Goal: Task Accomplishment & Management: Use online tool/utility

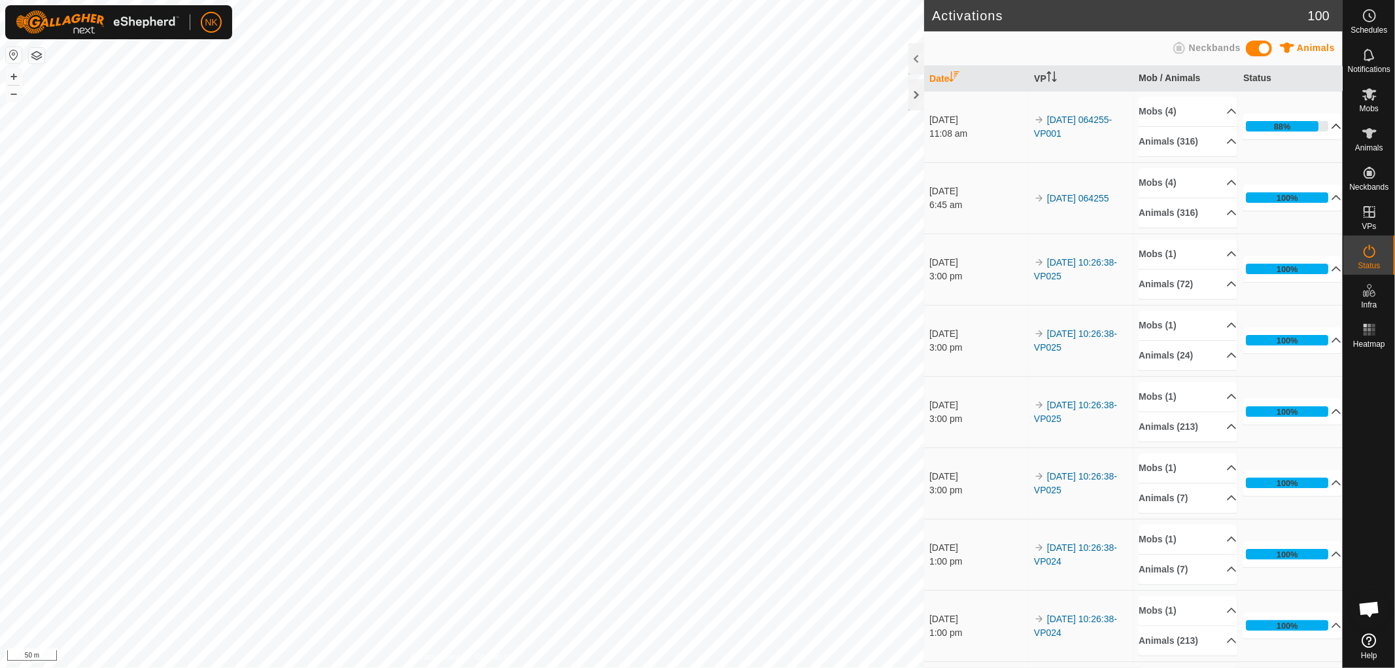
click at [1283, 126] on div "88%" at bounding box center [1282, 126] width 73 height 10
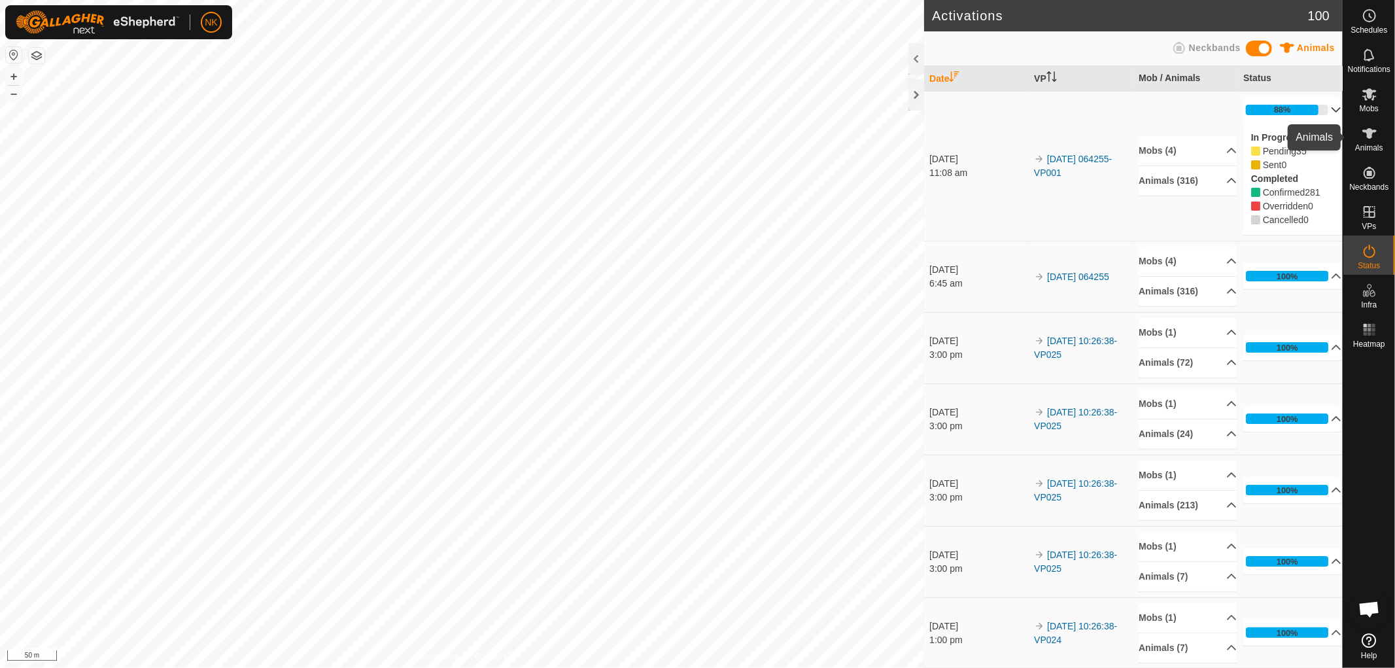
click at [1364, 133] on icon at bounding box center [1369, 134] width 16 height 16
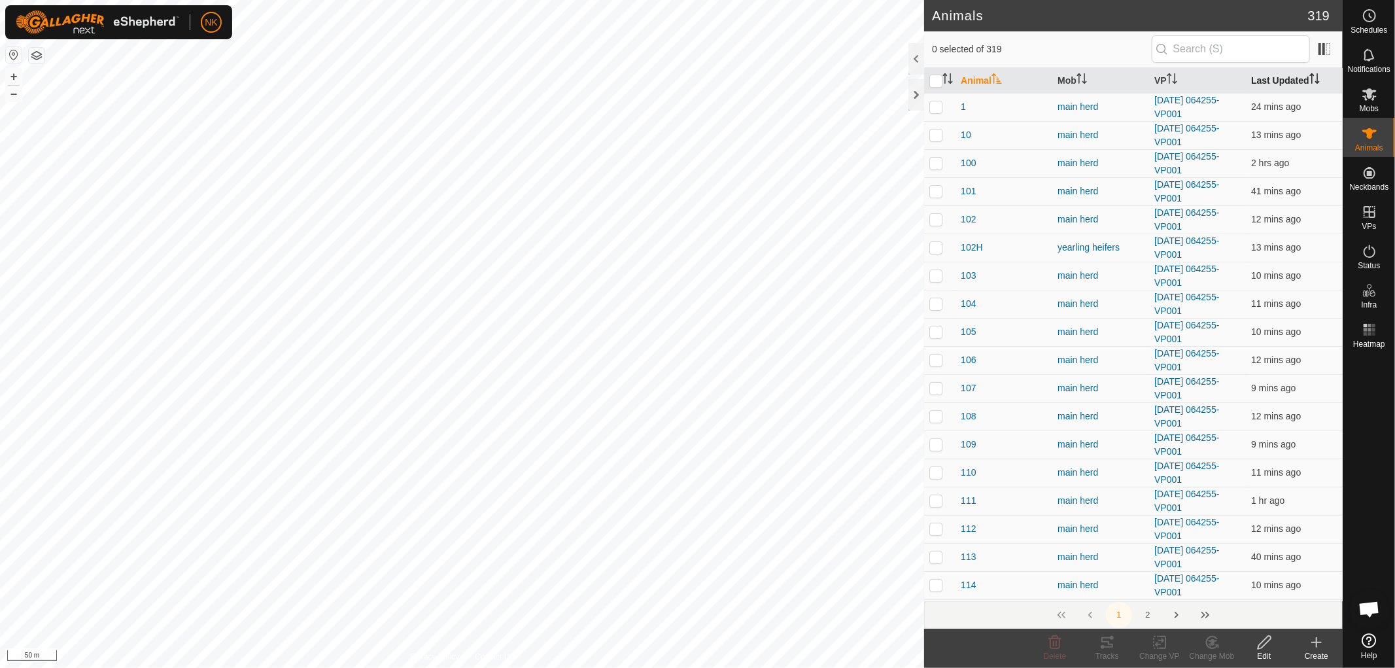
click at [1276, 78] on th "Last Updated" at bounding box center [1294, 80] width 97 height 25
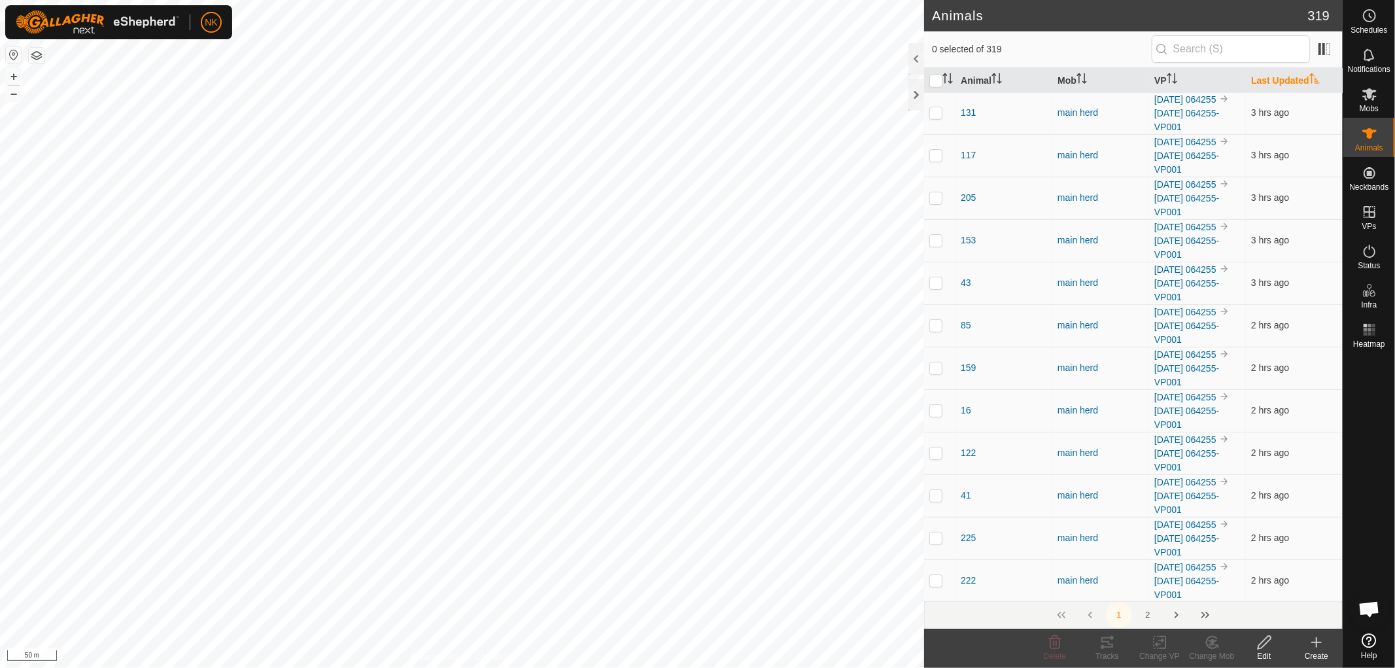
scroll to position [508, 0]
click at [1268, 214] on link "In Rotation" at bounding box center [1286, 211] width 112 height 26
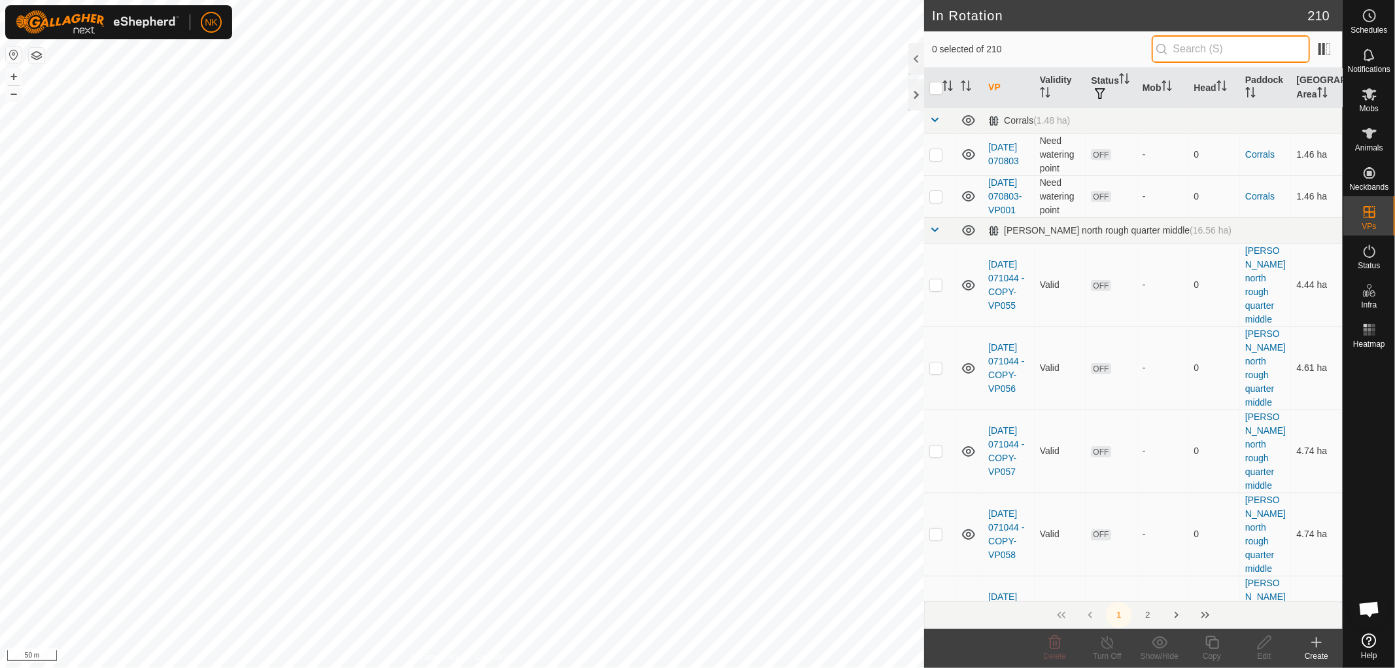
click at [1192, 47] on input "text" at bounding box center [1230, 48] width 158 height 27
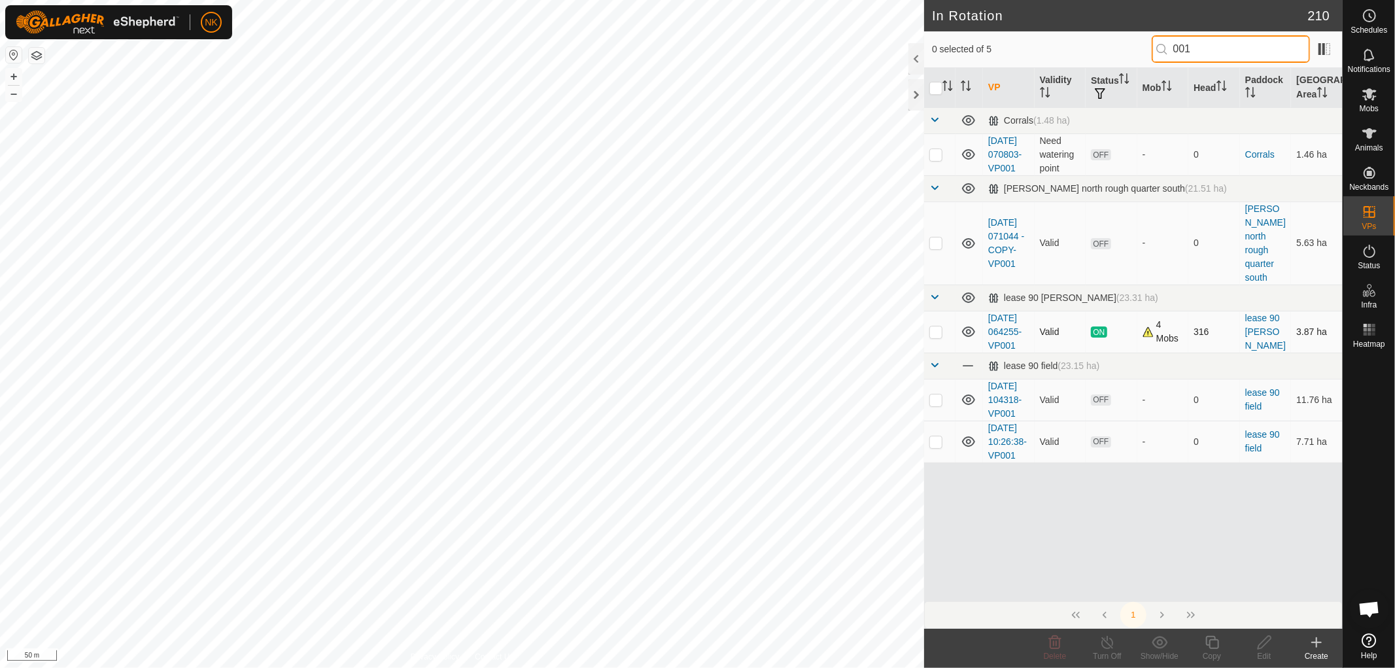
type input "001"
click at [935, 337] on p-checkbox at bounding box center [935, 331] width 13 height 10
checkbox input "true"
click at [1215, 643] on icon at bounding box center [1212, 642] width 16 height 16
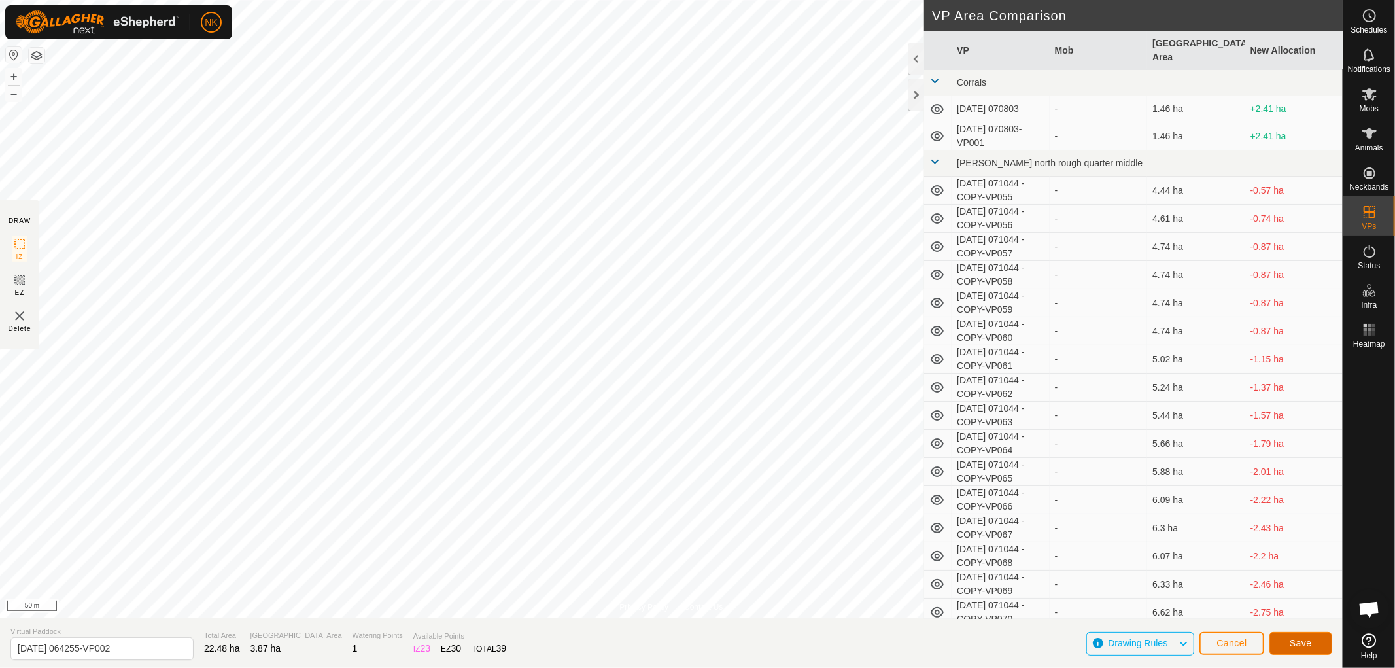
click at [1295, 641] on span "Save" at bounding box center [1300, 642] width 22 height 10
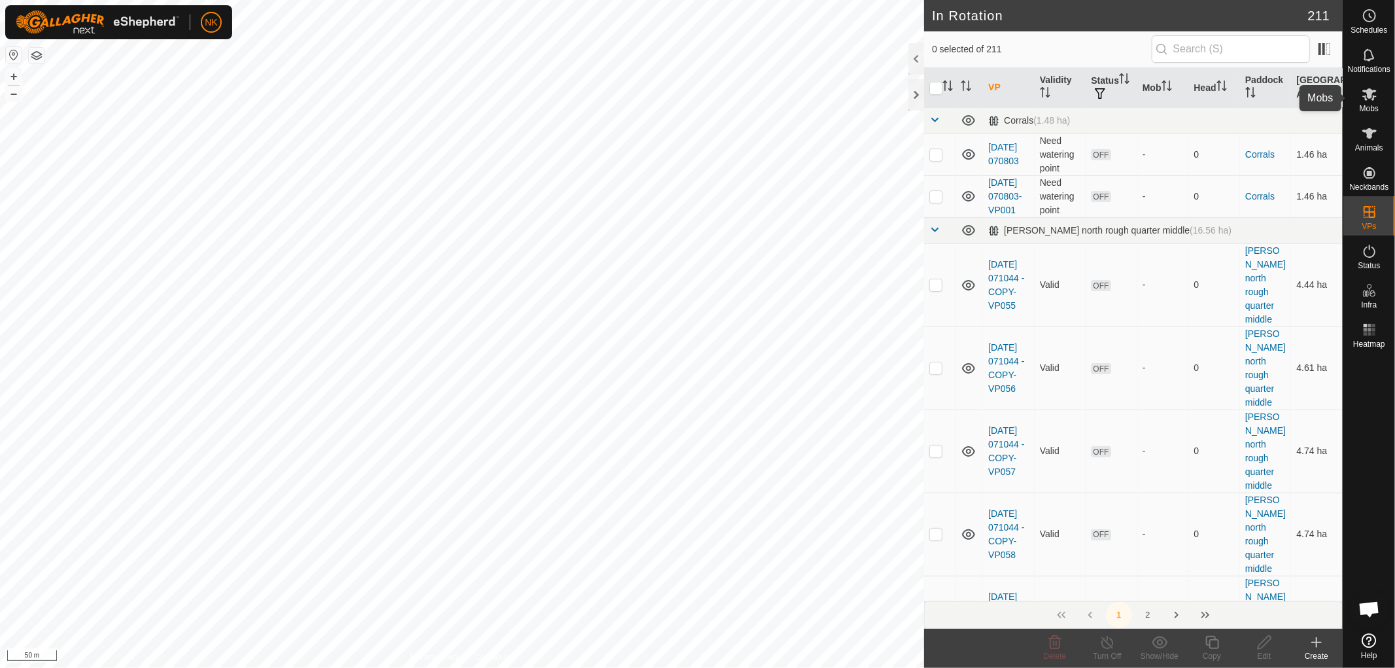
click at [1369, 98] on icon at bounding box center [1369, 94] width 14 height 12
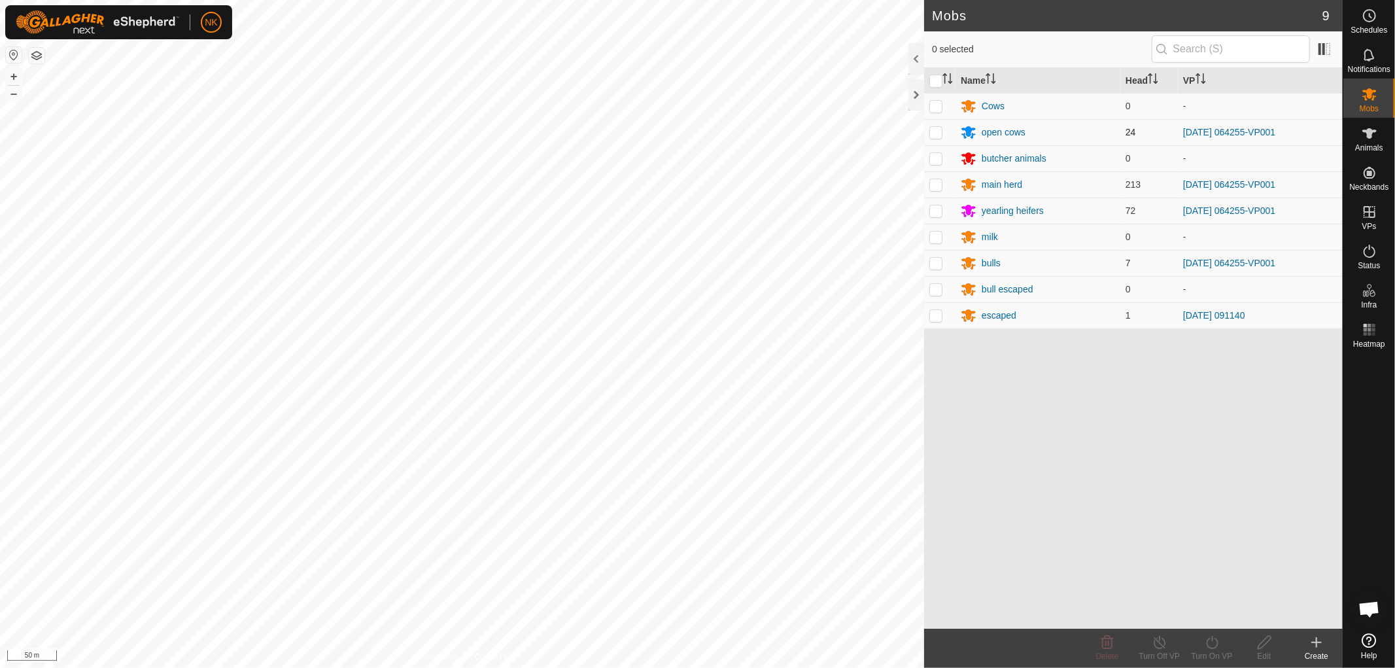
click at [937, 133] on p-checkbox at bounding box center [935, 132] width 13 height 10
checkbox input "true"
click at [930, 179] on p-checkbox at bounding box center [935, 184] width 13 height 10
checkbox input "true"
click at [939, 214] on p-checkbox at bounding box center [935, 210] width 13 height 10
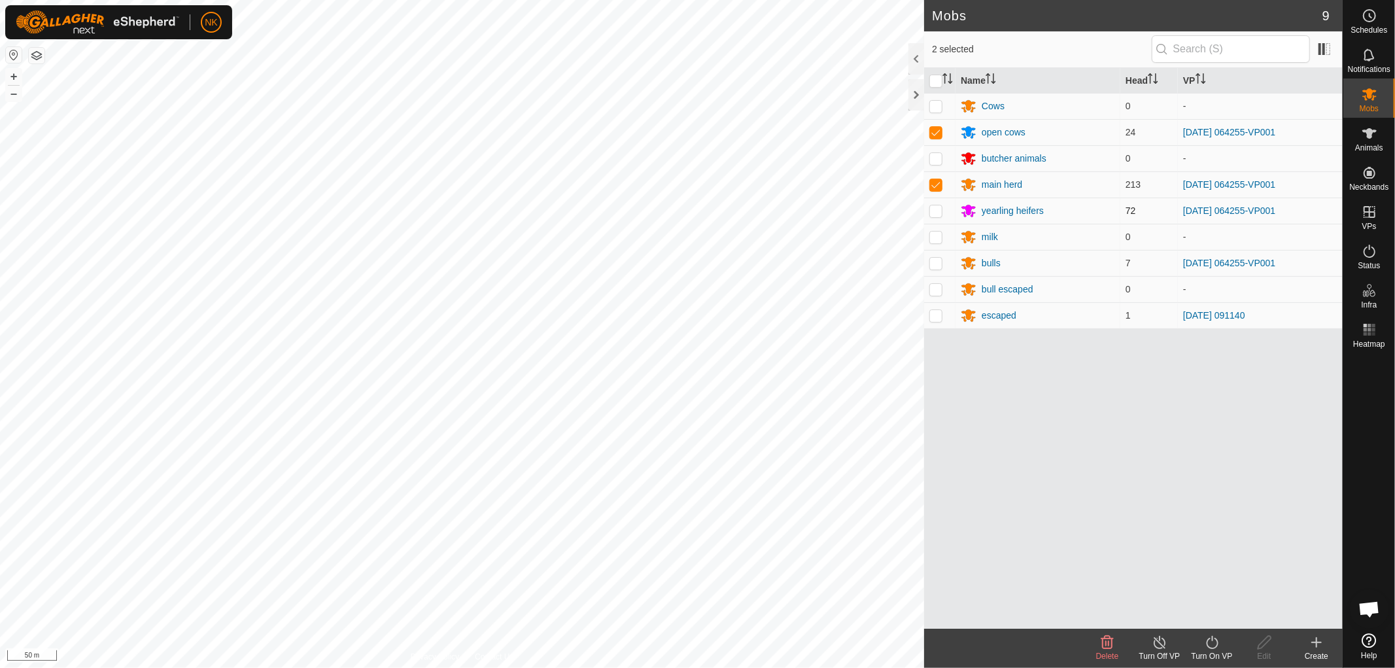
checkbox input "true"
click at [935, 268] on p-tablecheckbox at bounding box center [935, 263] width 13 height 10
checkbox input "true"
click at [1208, 641] on icon at bounding box center [1212, 642] width 16 height 16
click at [1208, 616] on link "Now" at bounding box center [1250, 613] width 129 height 26
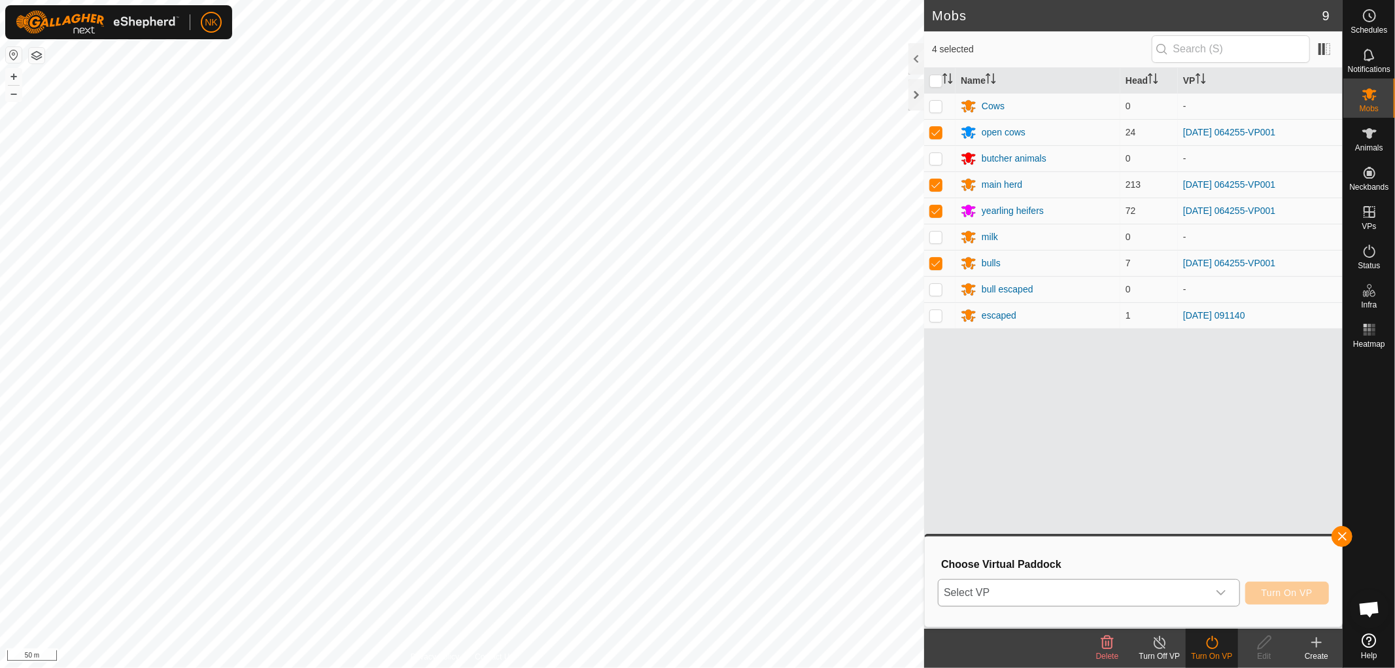
click at [1101, 596] on span "Select VP" at bounding box center [1072, 592] width 269 height 26
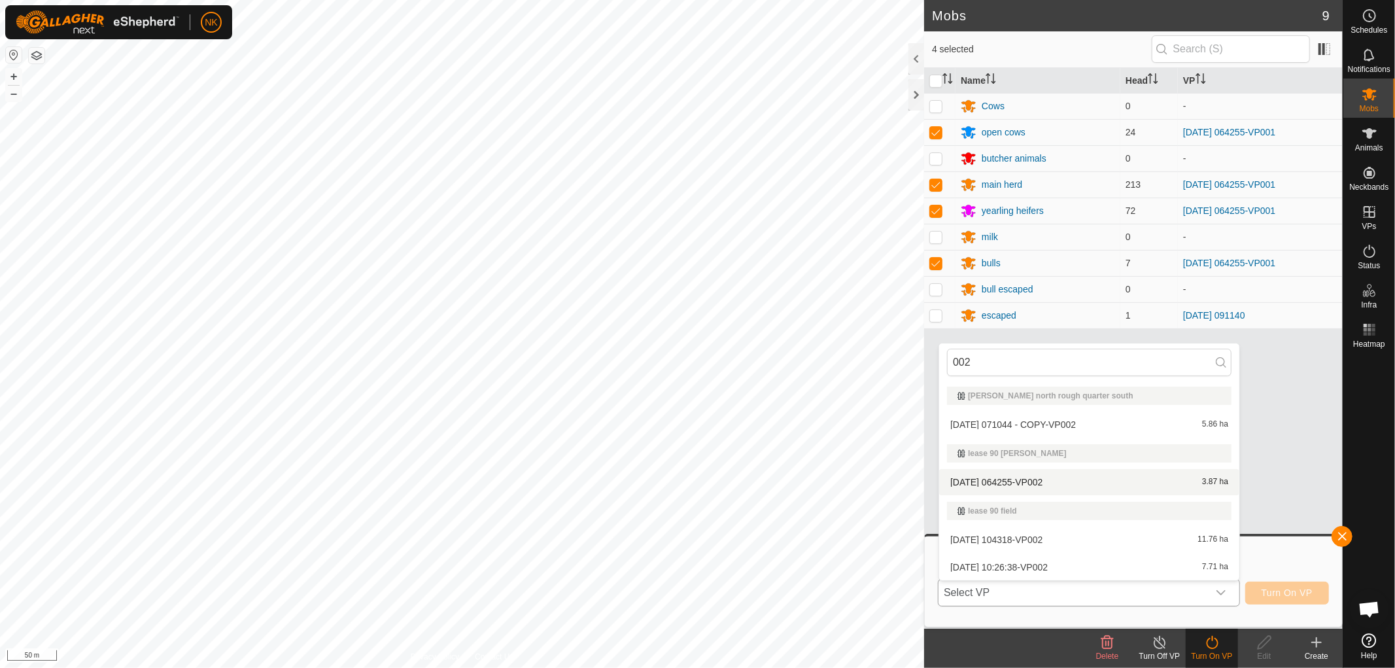
type input "002"
click at [1013, 479] on li "2025-09-23 064255-VP002 3.87 ha" at bounding box center [1089, 482] width 300 height 26
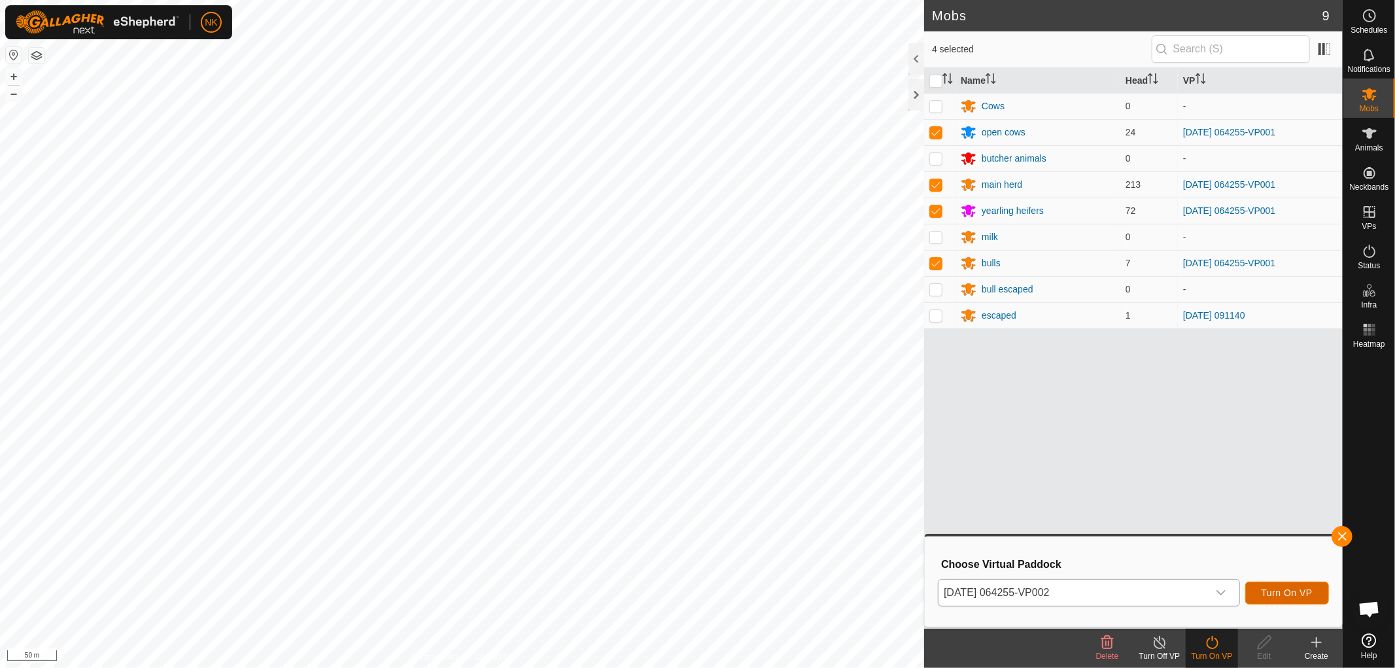
click at [1275, 590] on span "Turn On VP" at bounding box center [1286, 592] width 51 height 10
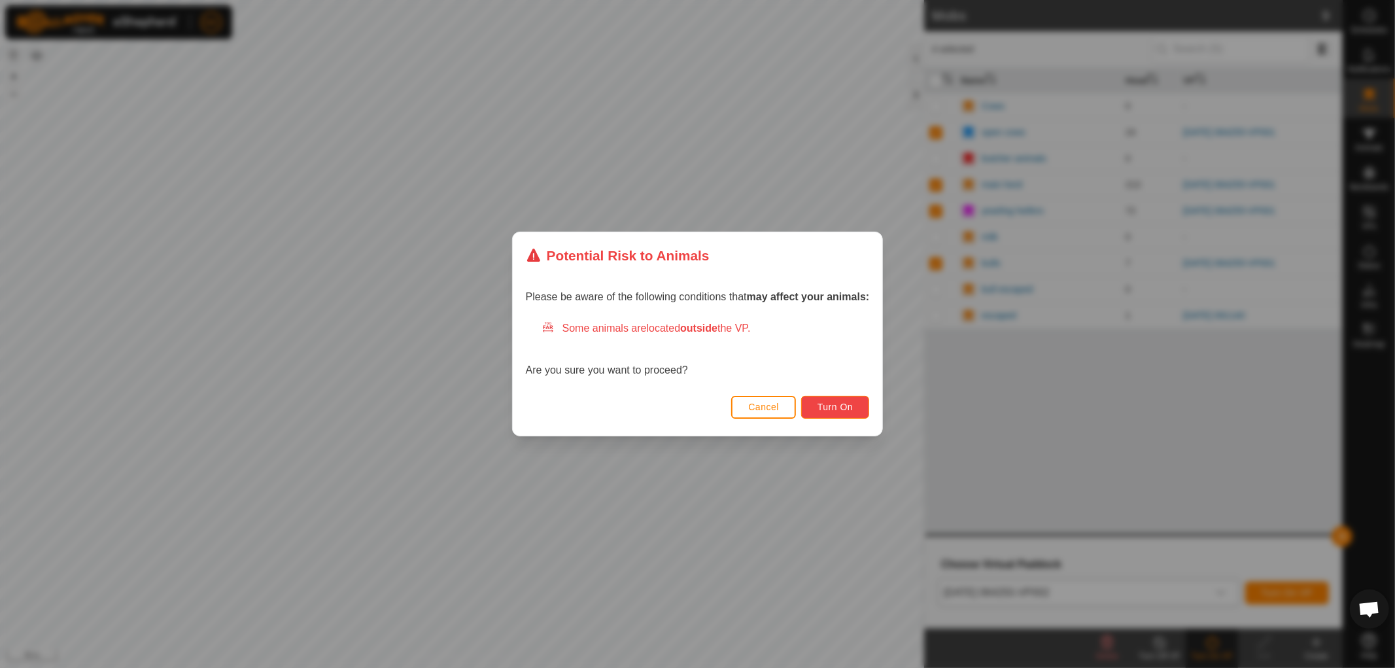
click at [826, 400] on button "Turn On" at bounding box center [835, 407] width 68 height 23
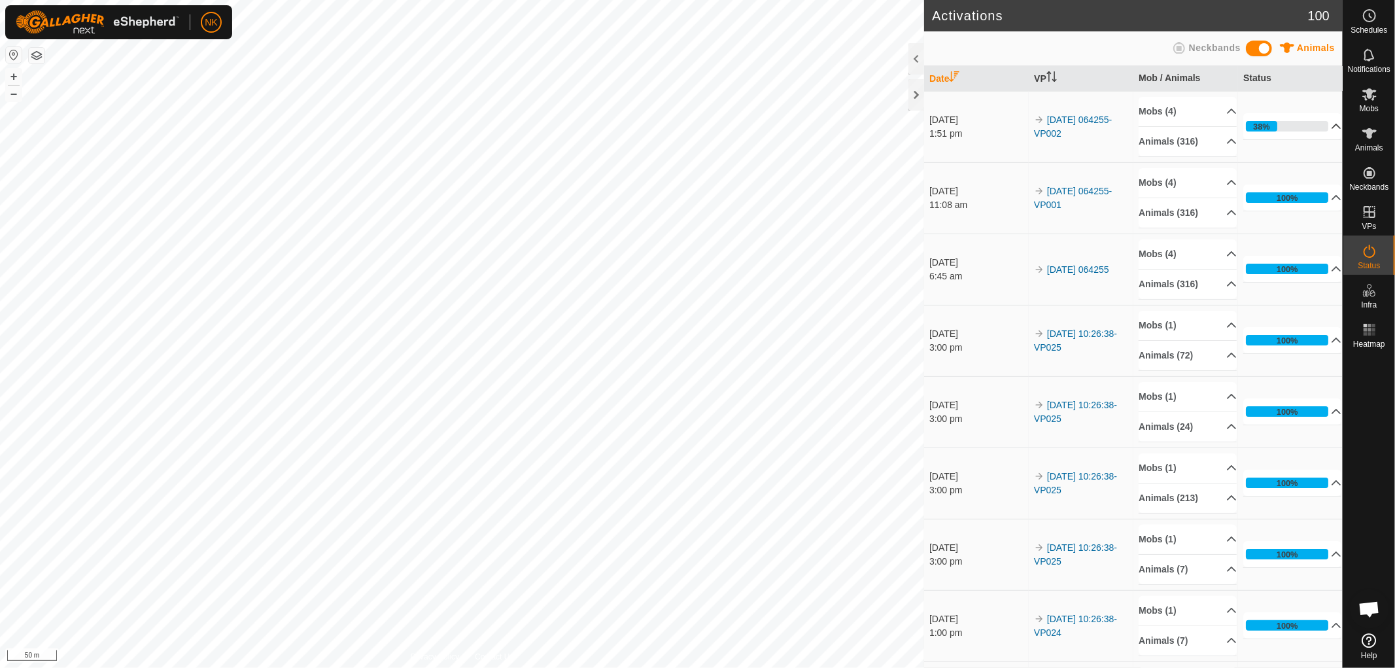
click at [1264, 124] on p-accordion-header "38%" at bounding box center [1292, 126] width 98 height 26
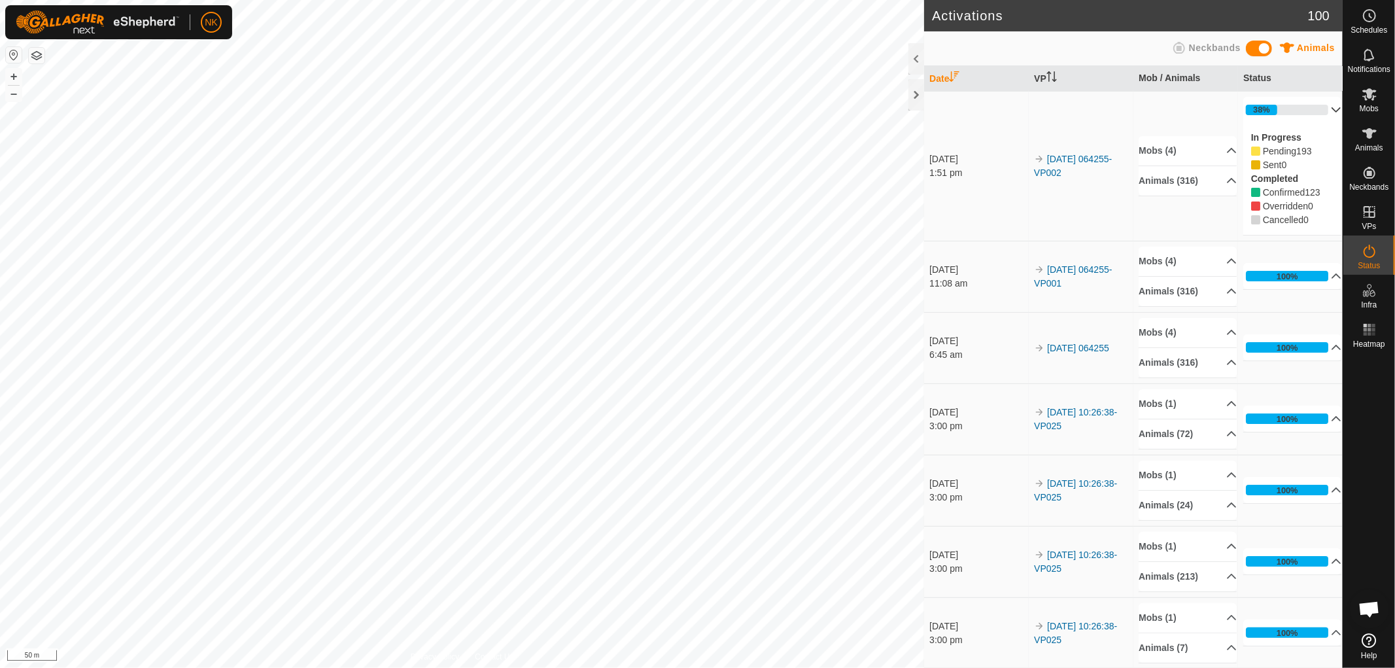
click at [1181, 181] on p-accordion-header "Animals (316)" at bounding box center [1187, 180] width 98 height 29
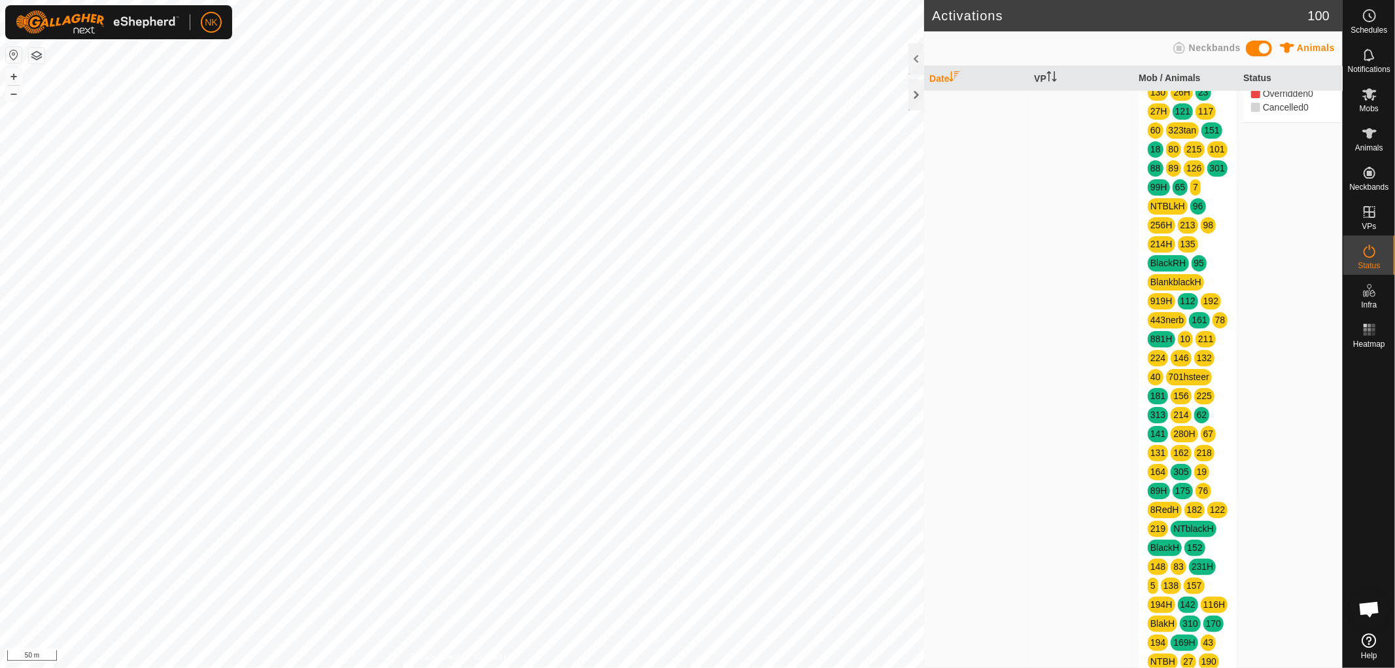
scroll to position [726, 0]
